Goal: Task Accomplishment & Management: Use online tool/utility

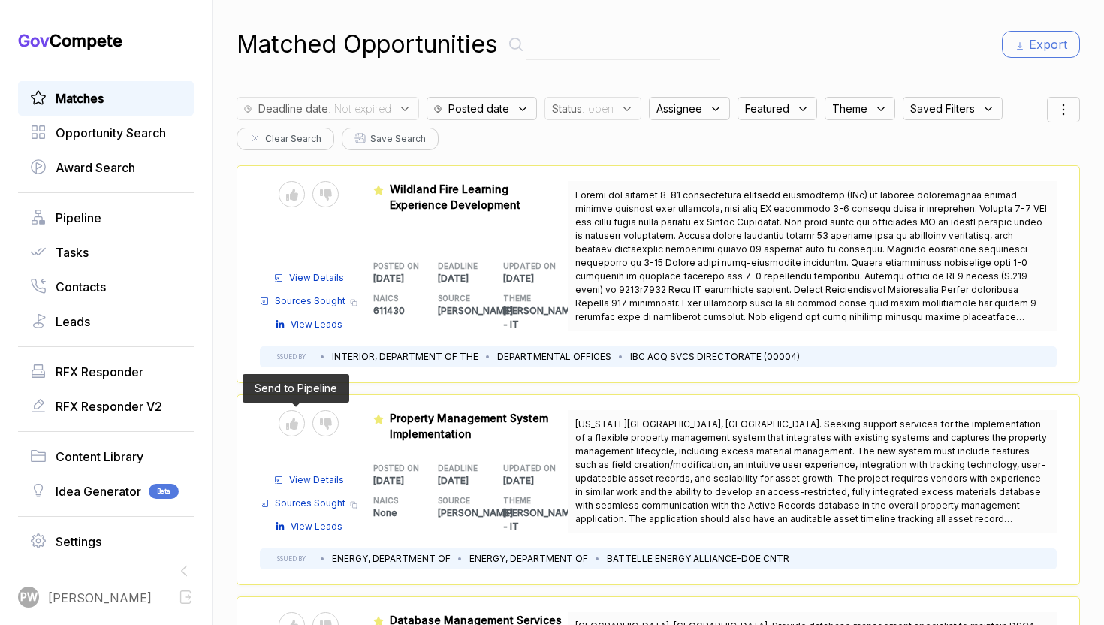
click at [312, 431] on span at bounding box center [325, 423] width 26 height 26
click at [331, 421] on div at bounding box center [325, 423] width 26 height 26
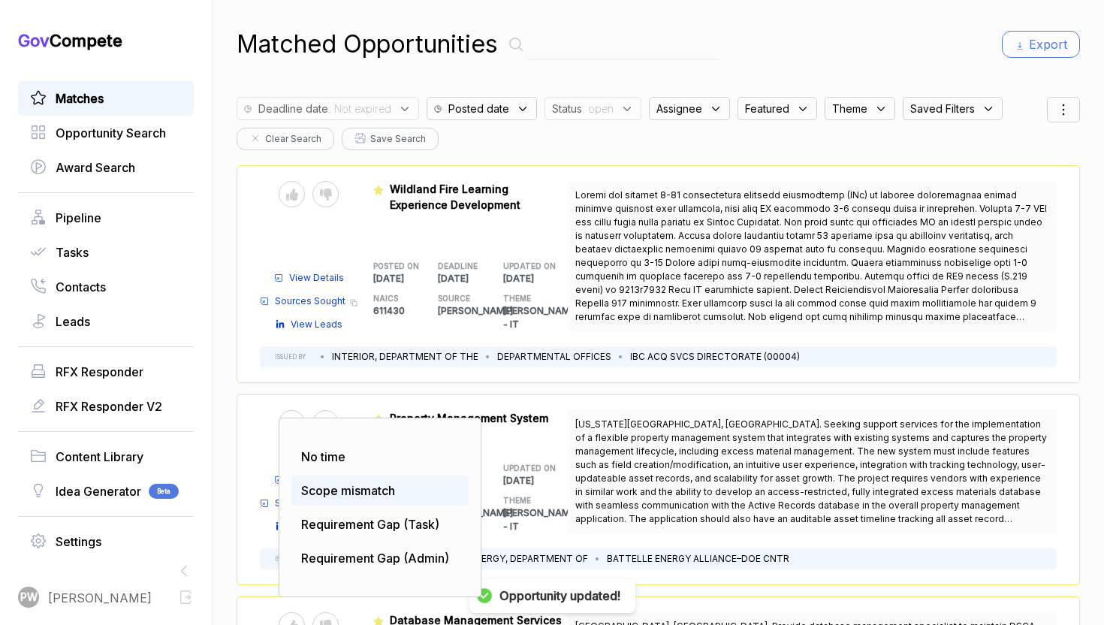
click at [367, 489] on span "Scope mismatch" at bounding box center [348, 490] width 94 height 15
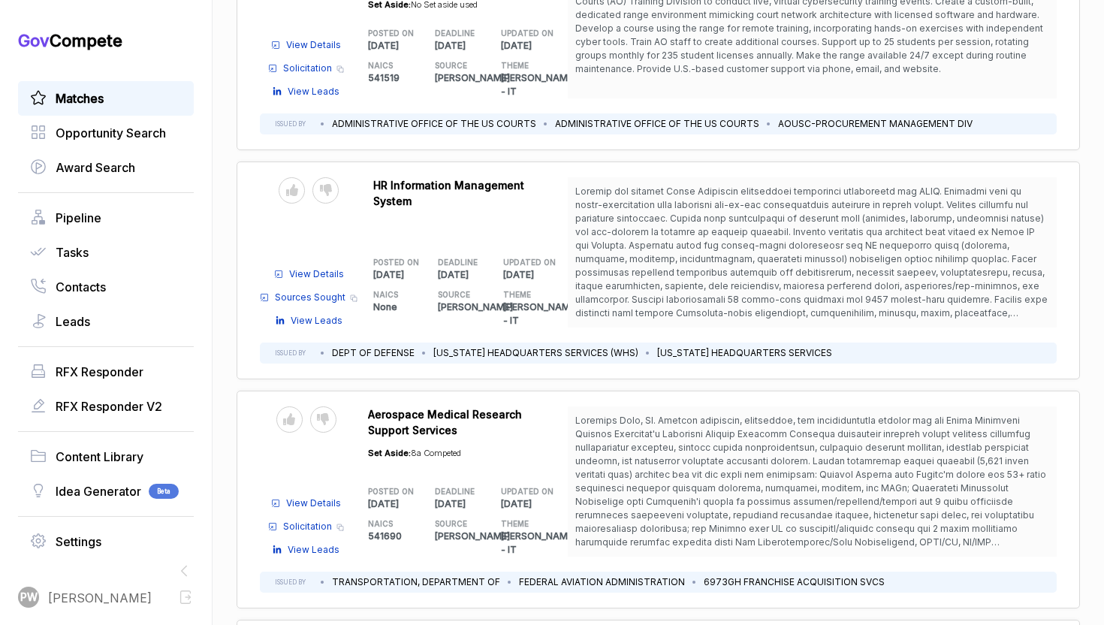
scroll to position [3391, 0]
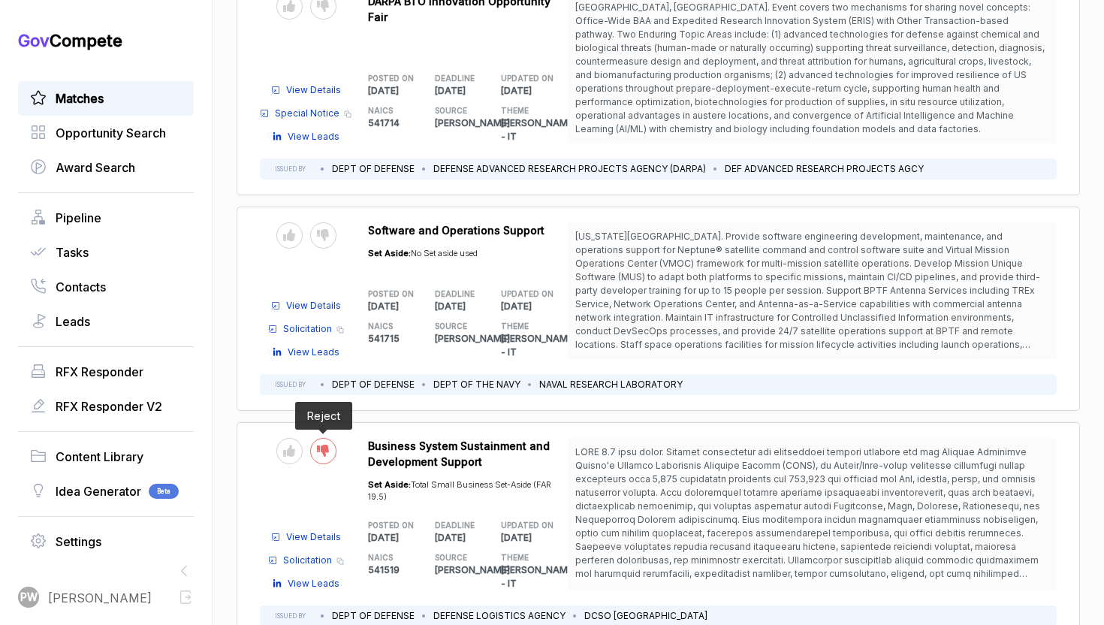
click at [321, 445] on icon at bounding box center [323, 451] width 12 height 12
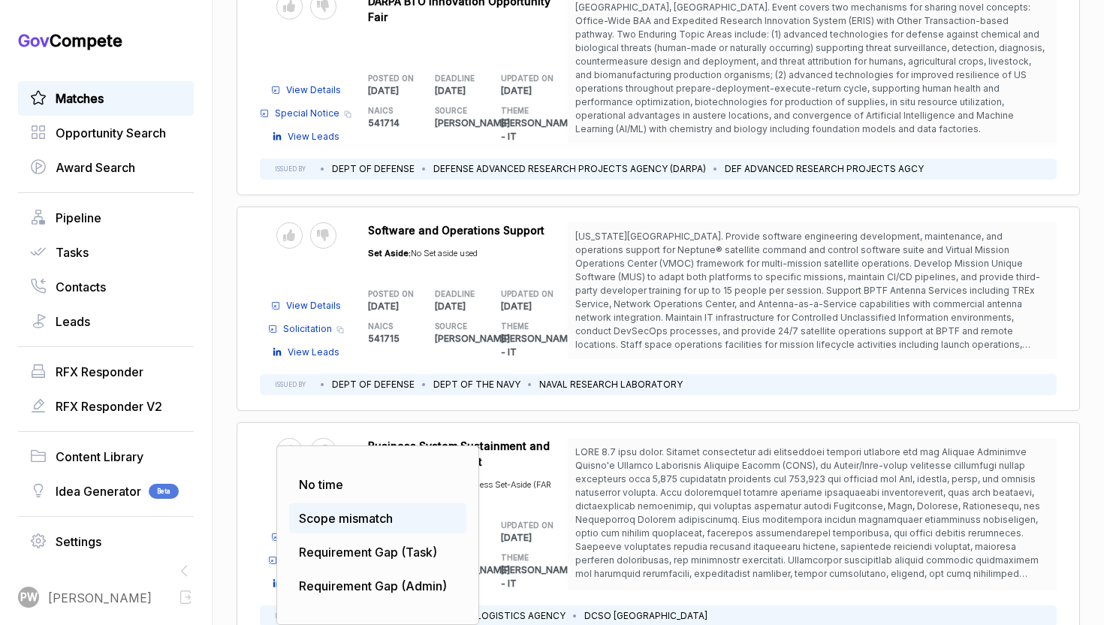
click at [365, 503] on div "Scope mismatch" at bounding box center [377, 518] width 177 height 30
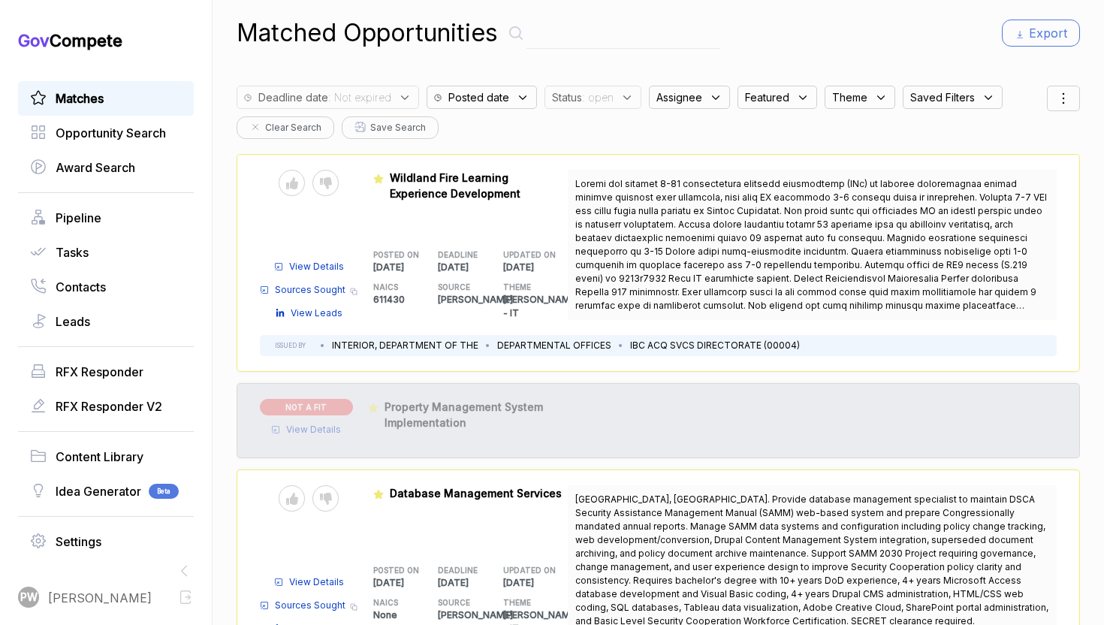
scroll to position [9, 0]
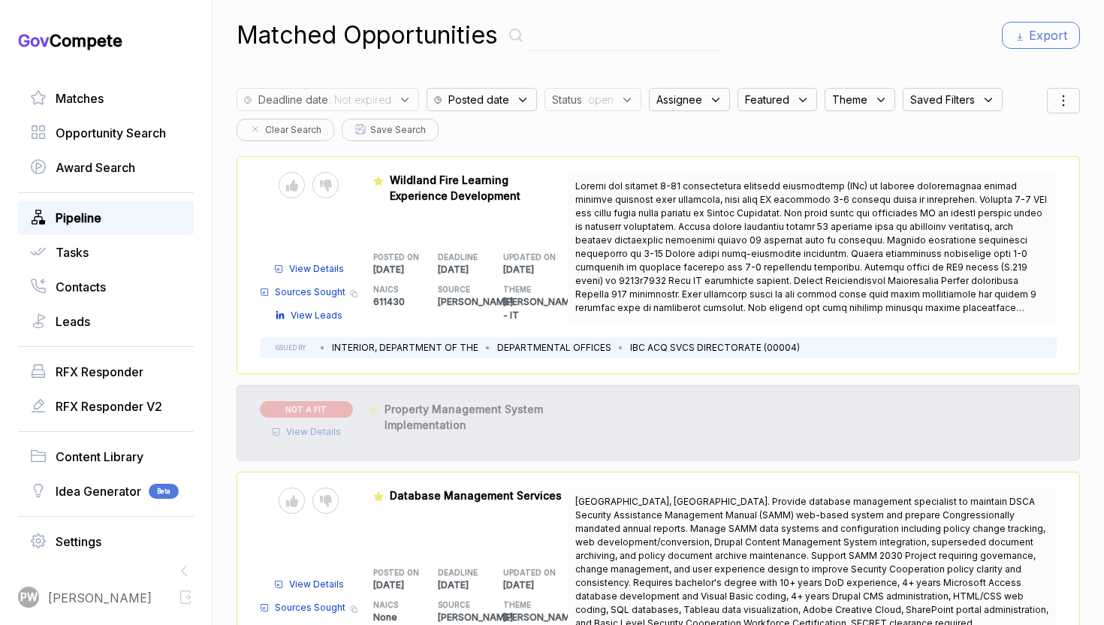
click at [174, 212] on link "Pipeline" at bounding box center [106, 218] width 152 height 18
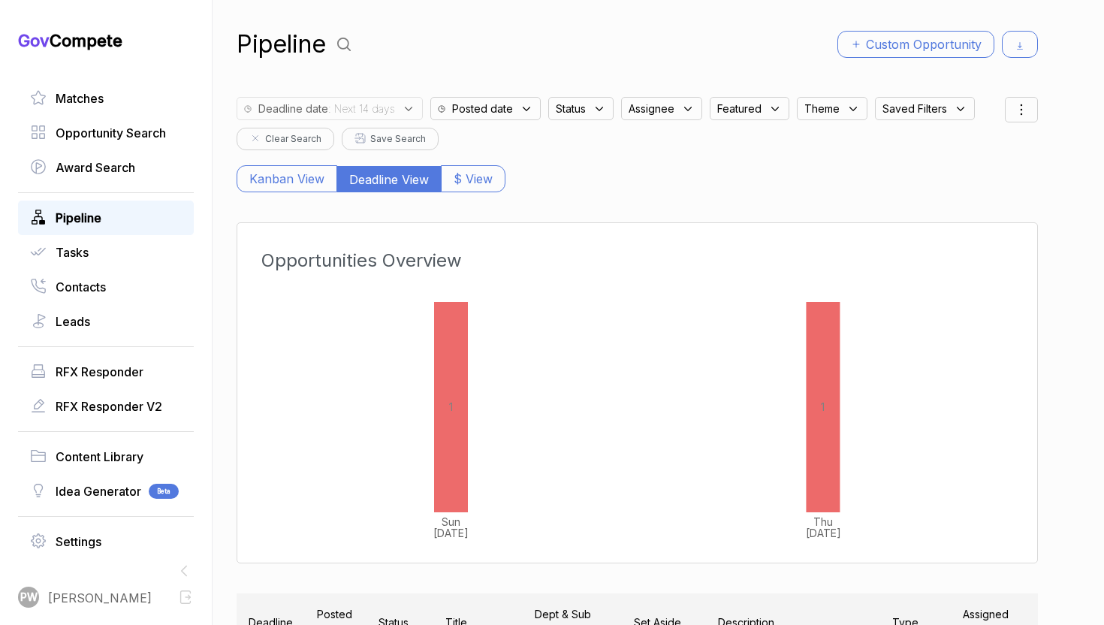
scroll to position [303, 0]
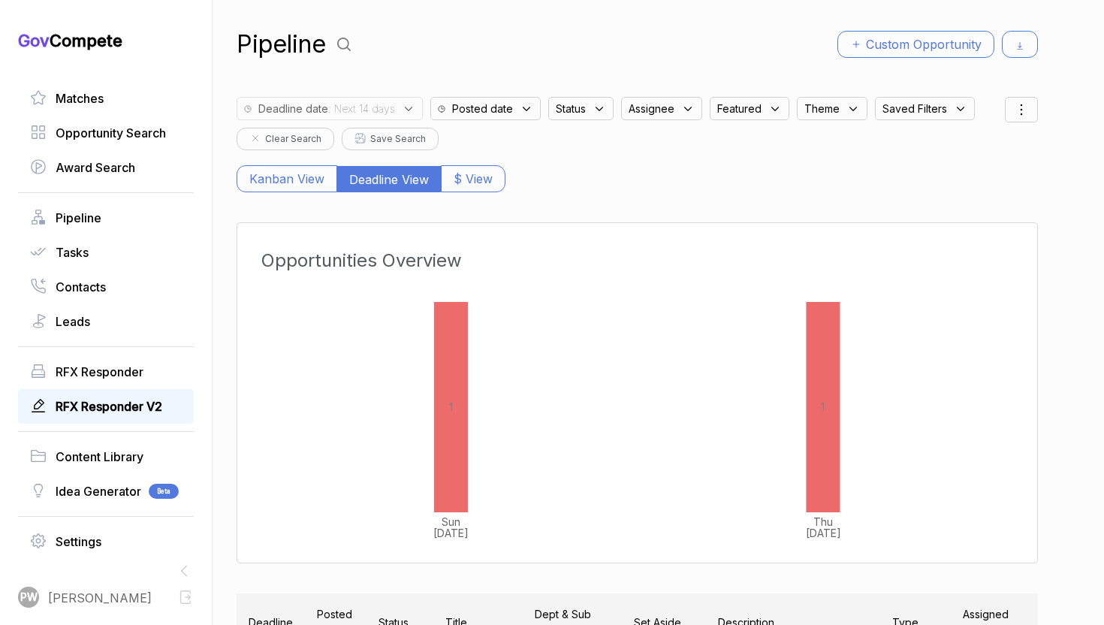
click at [152, 405] on span "RFX Responder V2" at bounding box center [109, 406] width 107 height 18
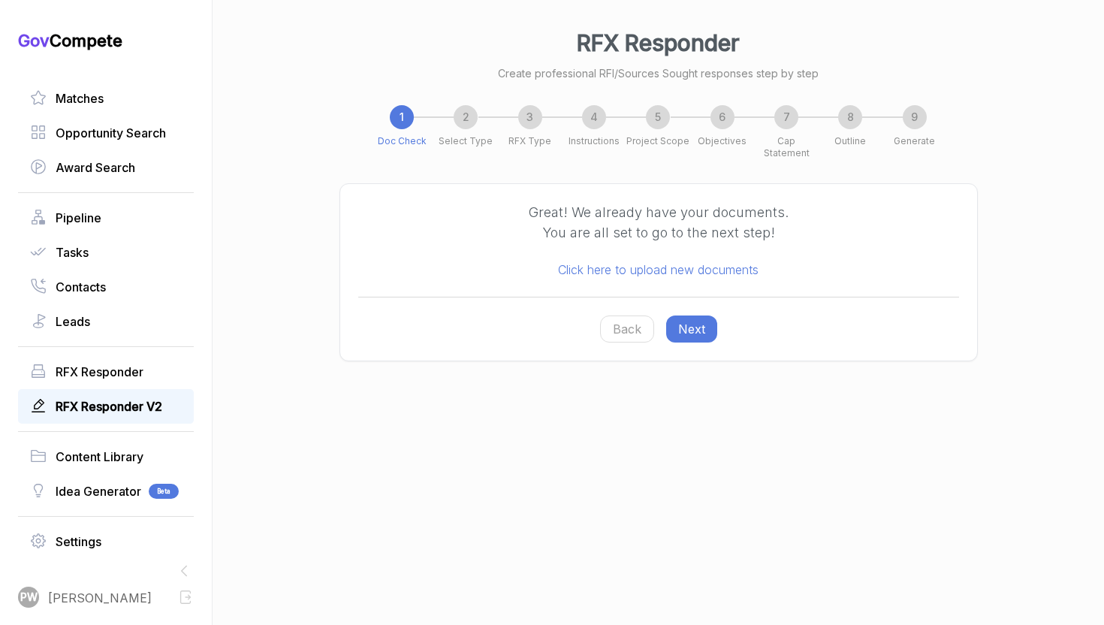
click at [703, 315] on button "Next" at bounding box center [691, 328] width 51 height 27
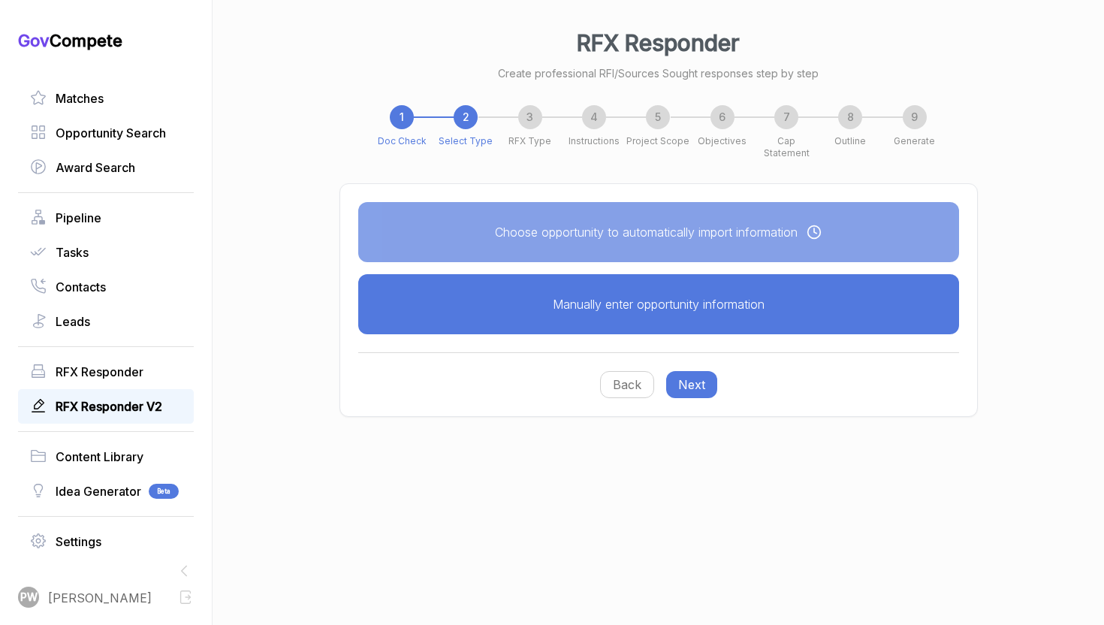
click at [636, 376] on button "Back" at bounding box center [627, 384] width 54 height 27
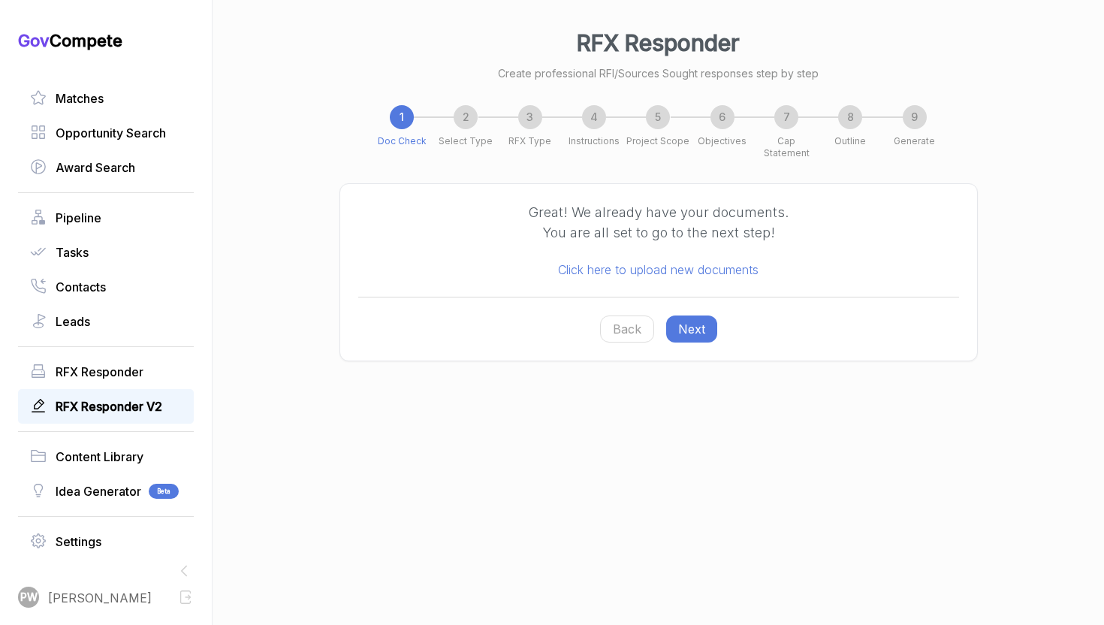
click at [122, 403] on span "RFX Responder V2" at bounding box center [109, 406] width 107 height 18
click at [142, 400] on span "RFX Responder V2" at bounding box center [109, 406] width 107 height 18
click at [711, 315] on button "Next" at bounding box center [691, 328] width 51 height 27
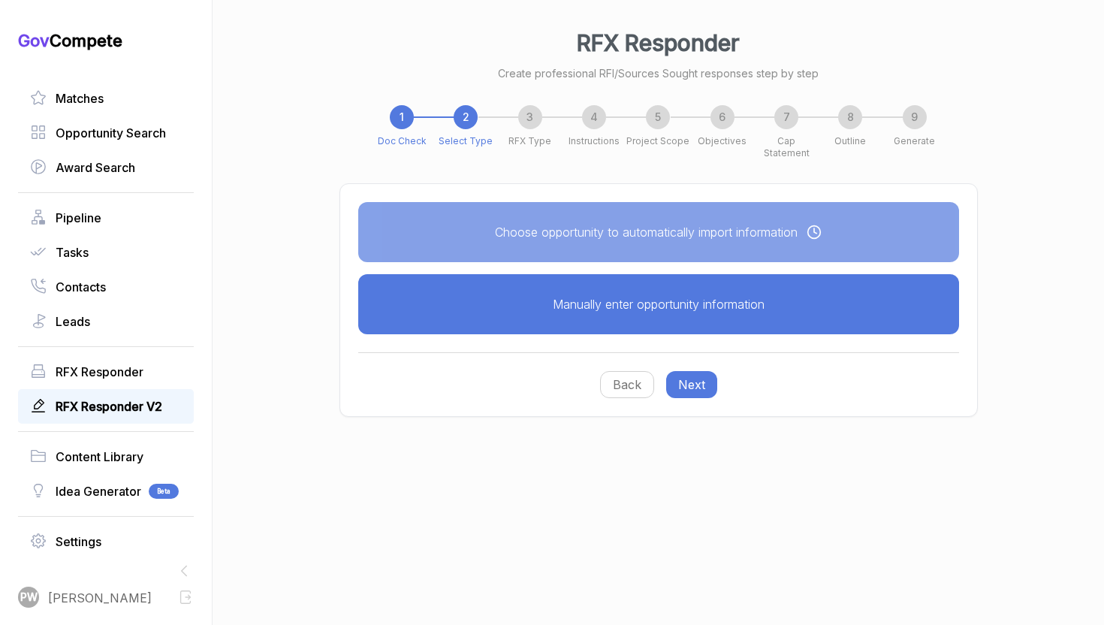
click at [671, 295] on button "Manually enter opportunity information" at bounding box center [658, 304] width 601 height 60
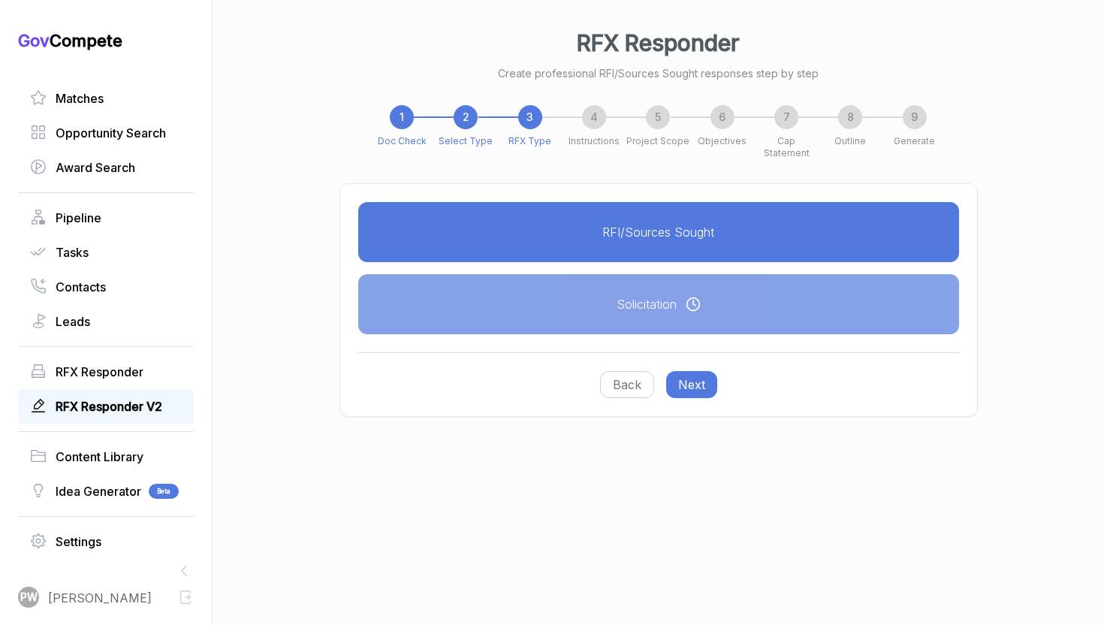
click at [676, 248] on button "RFI/Sources Sought" at bounding box center [658, 232] width 601 height 60
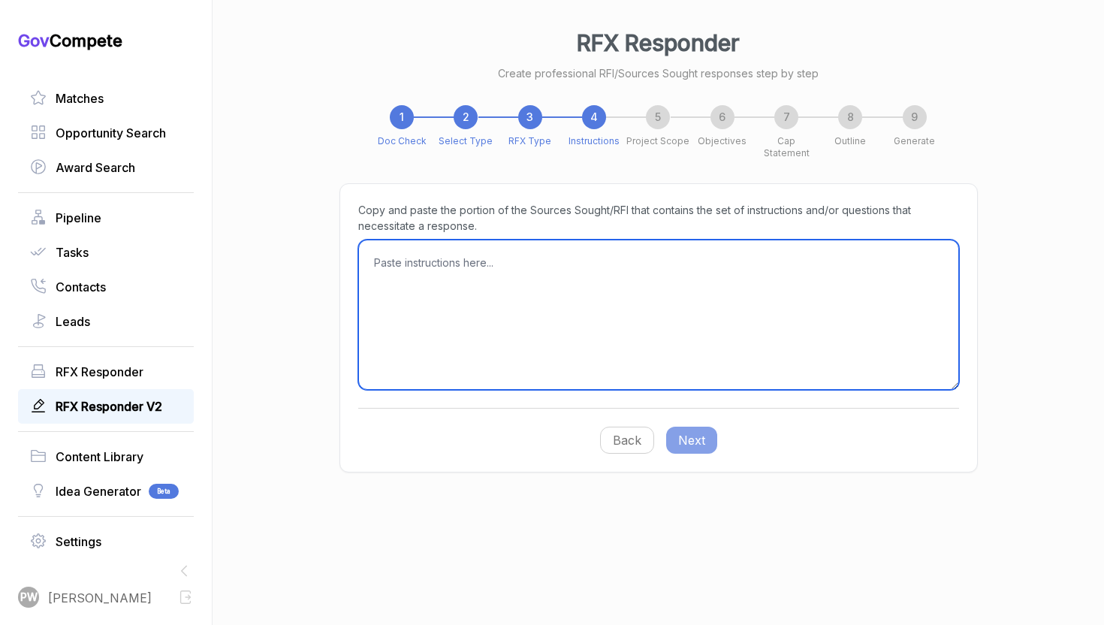
click at [641, 314] on textarea at bounding box center [658, 315] width 601 height 150
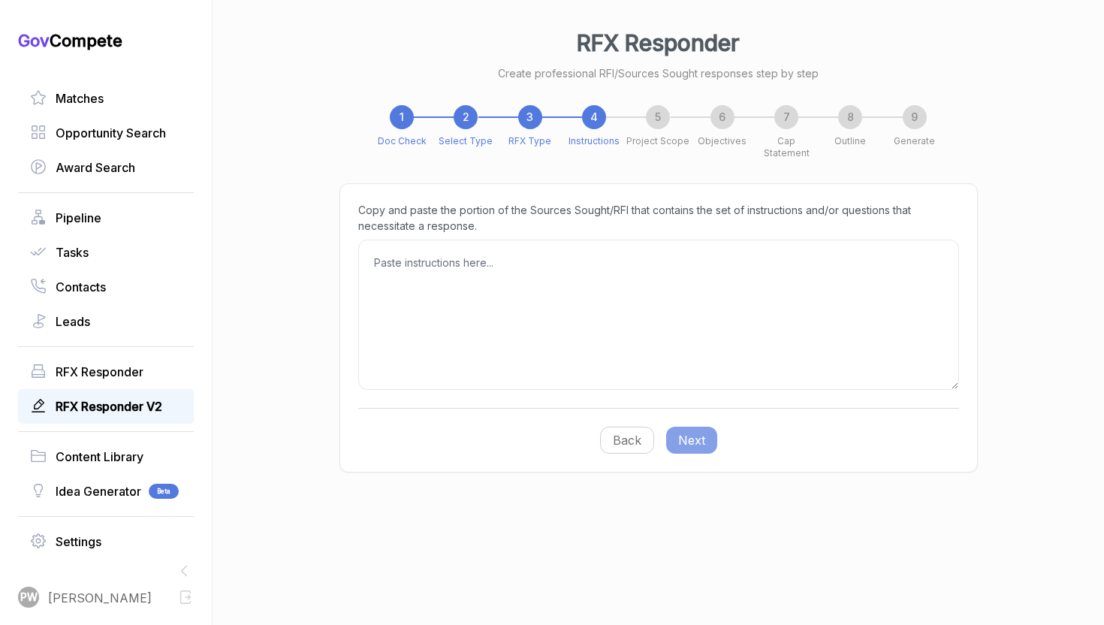
click at [140, 46] on h1 "Gov Compete" at bounding box center [106, 40] width 176 height 21
click at [145, 41] on h1 "Gov Compete" at bounding box center [106, 40] width 176 height 21
